Goal: Information Seeking & Learning: Learn about a topic

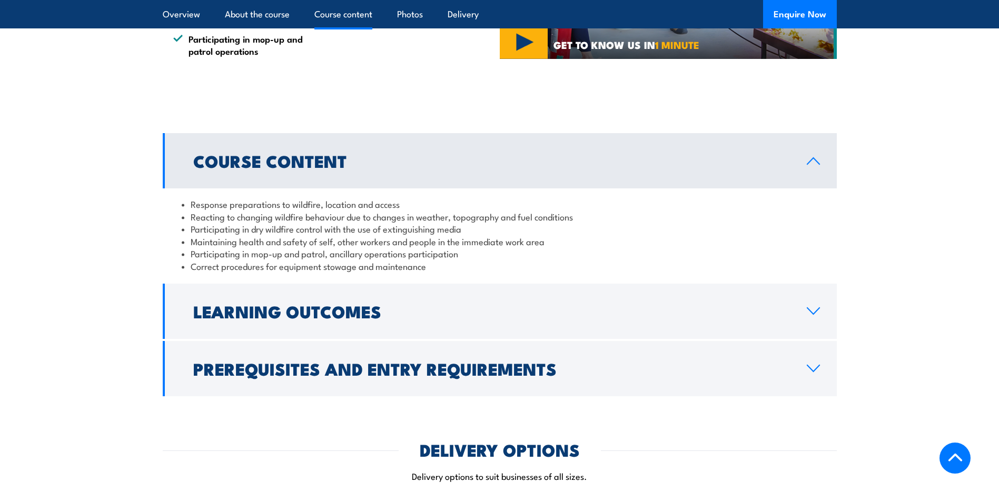
scroll to position [790, 0]
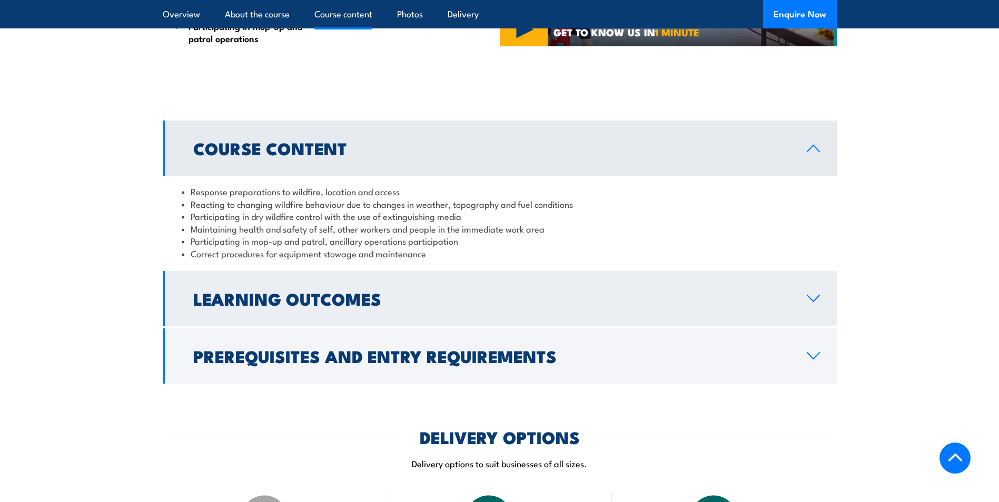
click at [812, 291] on link "Learning Outcomes" at bounding box center [500, 298] width 674 height 55
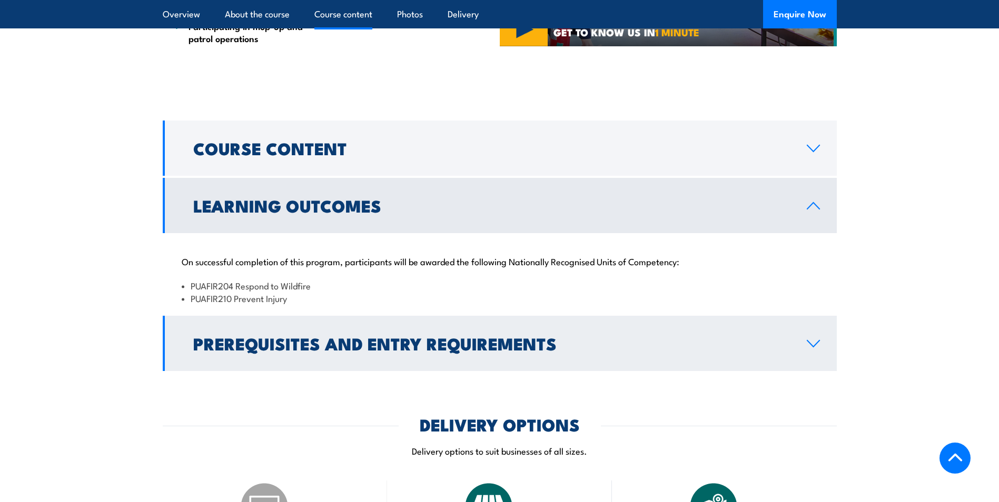
click at [817, 340] on icon at bounding box center [813, 344] width 14 height 8
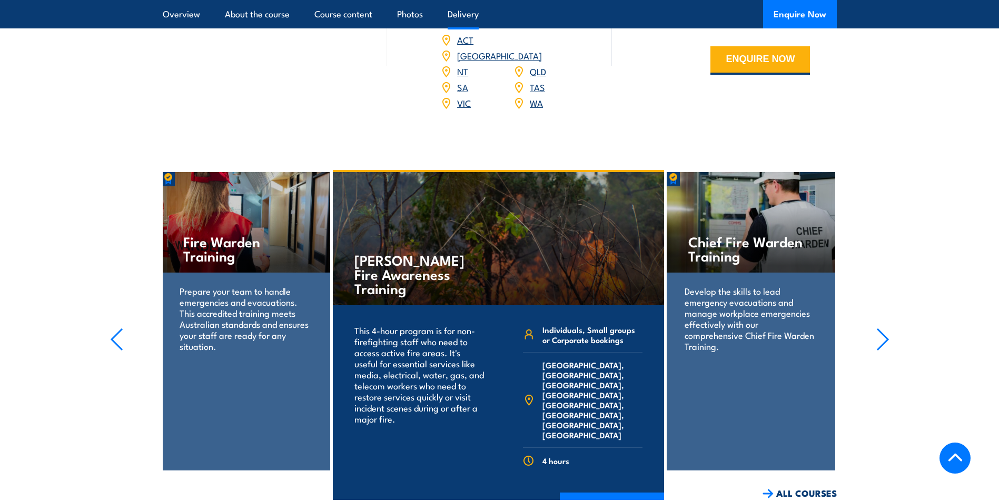
scroll to position [1580, 0]
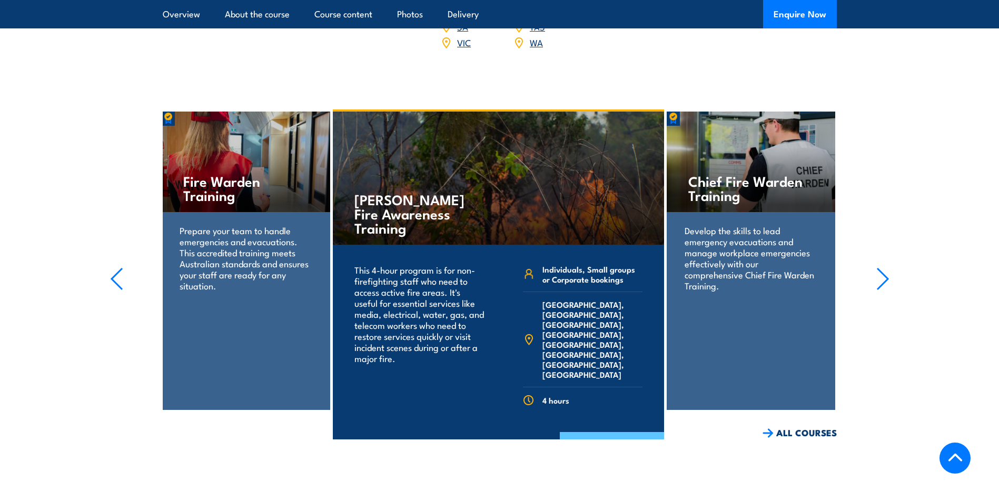
click at [629, 432] on link "COURSE DETAILS" at bounding box center [612, 445] width 104 height 27
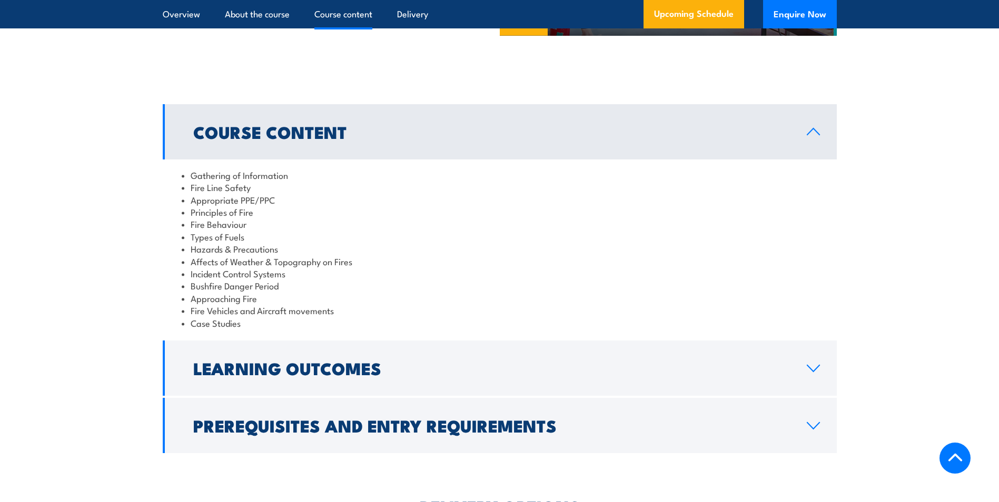
scroll to position [842, 0]
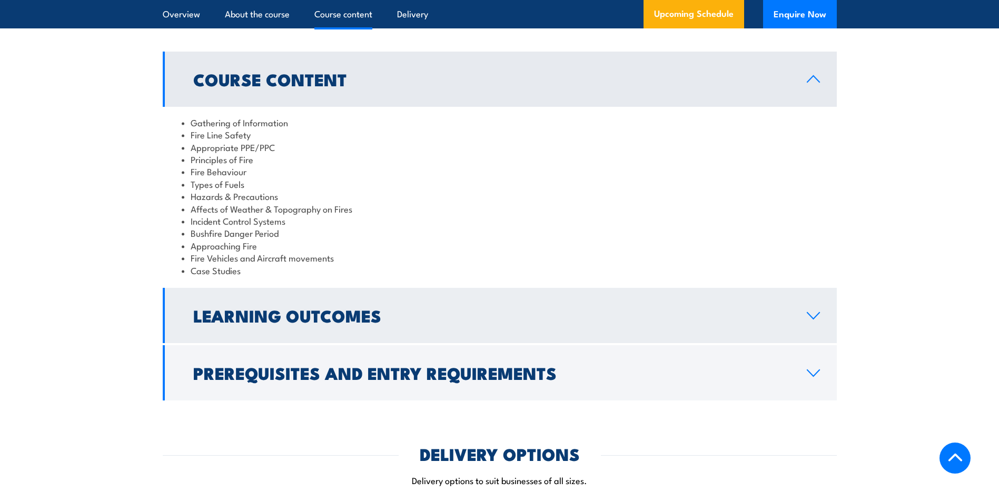
click at [816, 312] on icon at bounding box center [813, 316] width 14 height 8
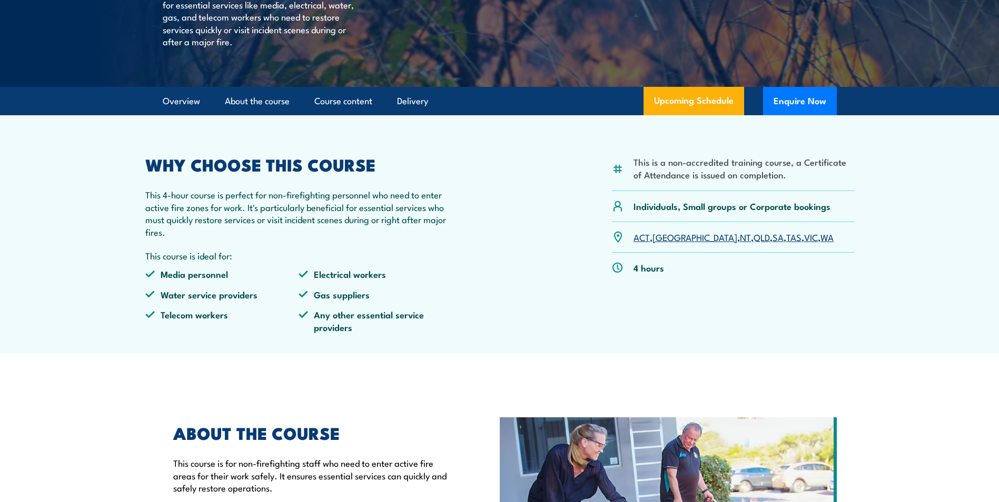
scroll to position [0, 0]
